Goal: Task Accomplishment & Management: Complete application form

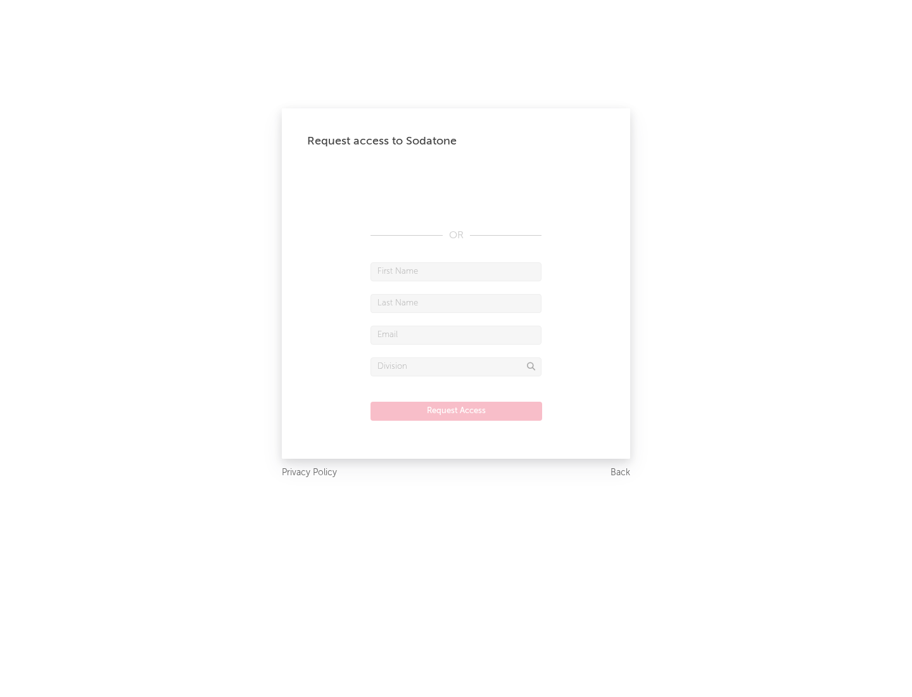
click at [456, 271] on input "text" at bounding box center [455, 271] width 171 height 19
type input "[PERSON_NAME]"
click at [456, 303] on input "text" at bounding box center [455, 303] width 171 height 19
type input "[PERSON_NAME]"
click at [456, 334] on input "text" at bounding box center [455, 334] width 171 height 19
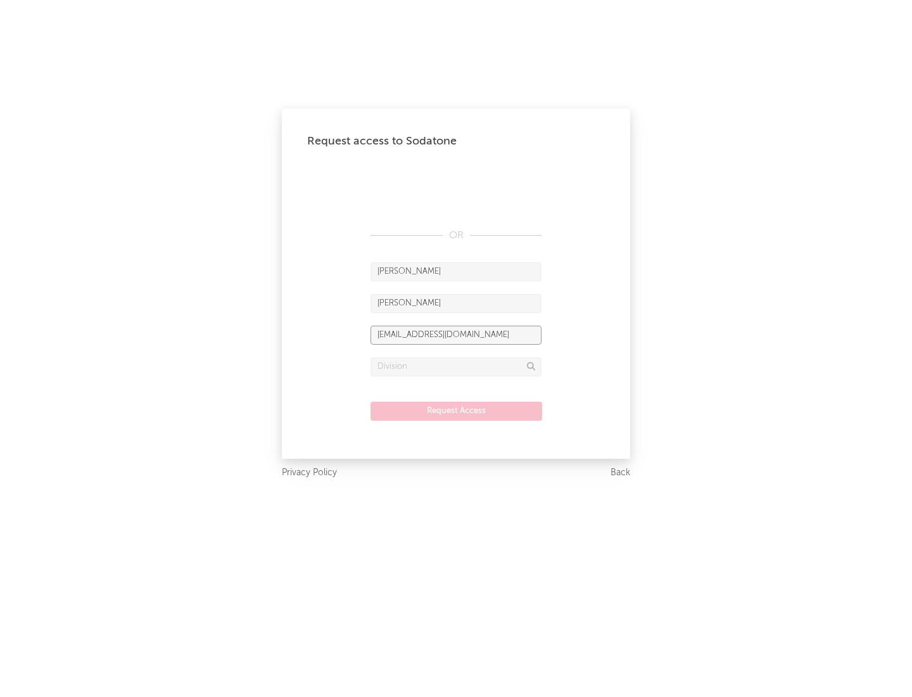
type input "[EMAIL_ADDRESS][DOMAIN_NAME]"
click at [456, 366] on input "text" at bounding box center [455, 366] width 171 height 19
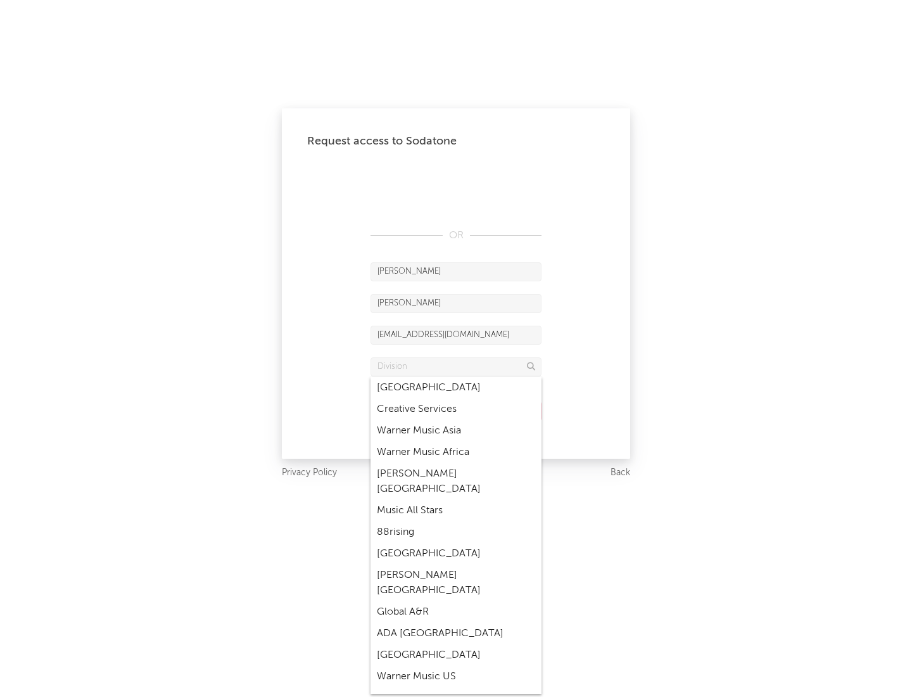
click at [456, 500] on div "Music All Stars" at bounding box center [455, 511] width 171 height 22
type input "Music All Stars"
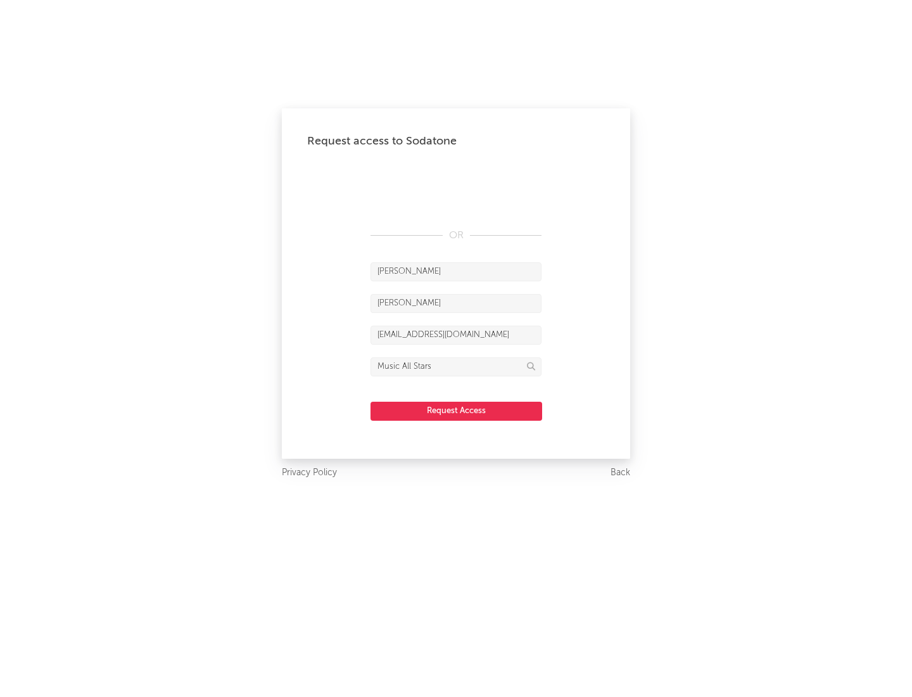
click at [456, 410] on button "Request Access" at bounding box center [456, 410] width 172 height 19
